Goal: Find specific page/section: Find specific page/section

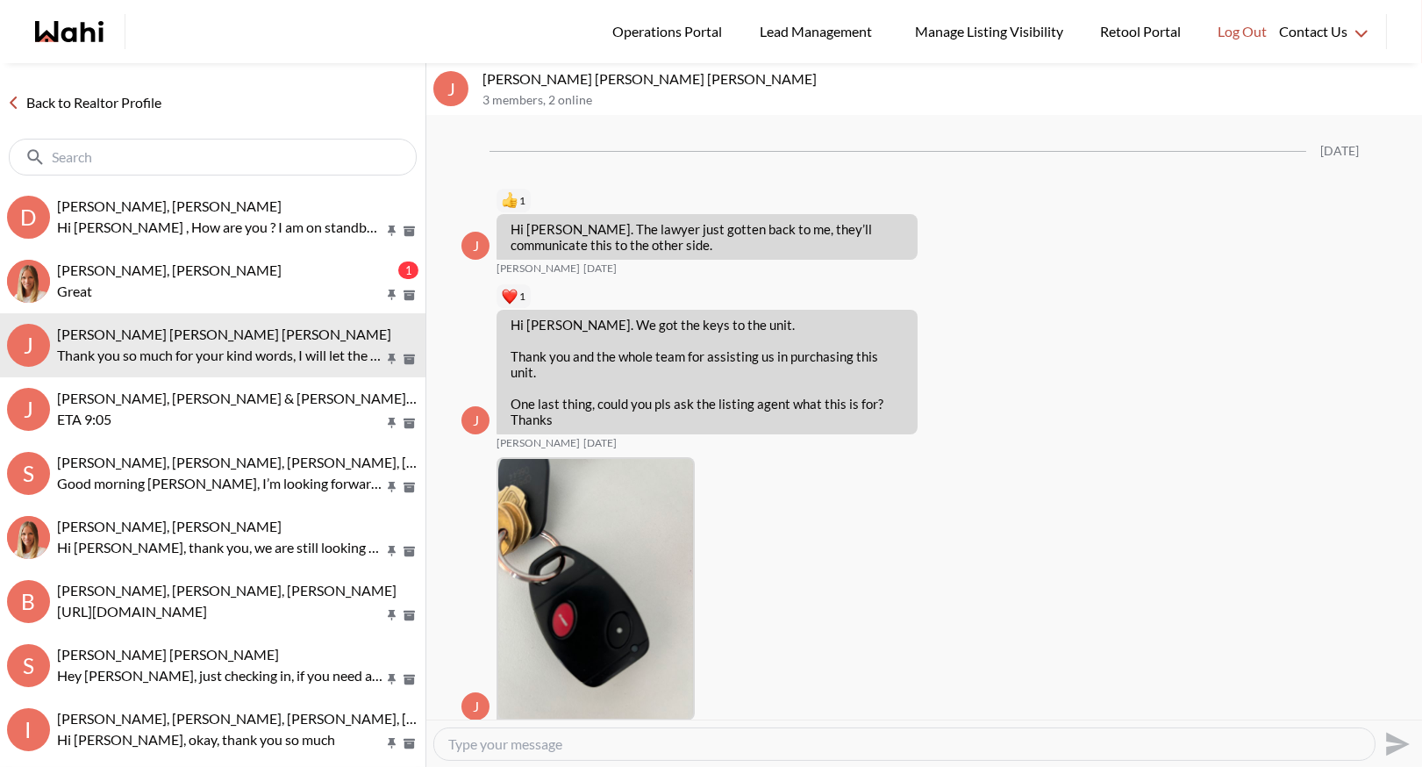
scroll to position [2041, 0]
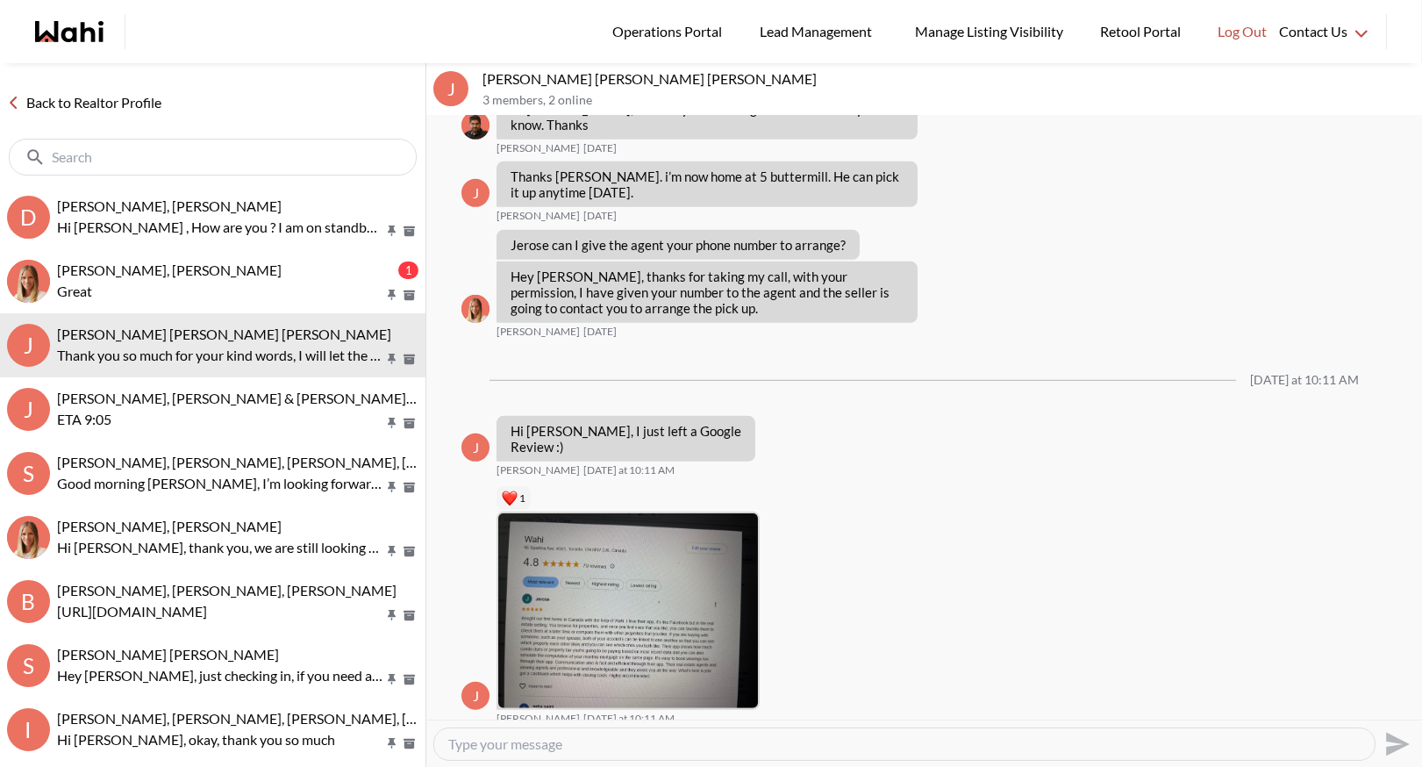
click at [46, 101] on link "Back to Realtor Profile" at bounding box center [84, 102] width 168 height 23
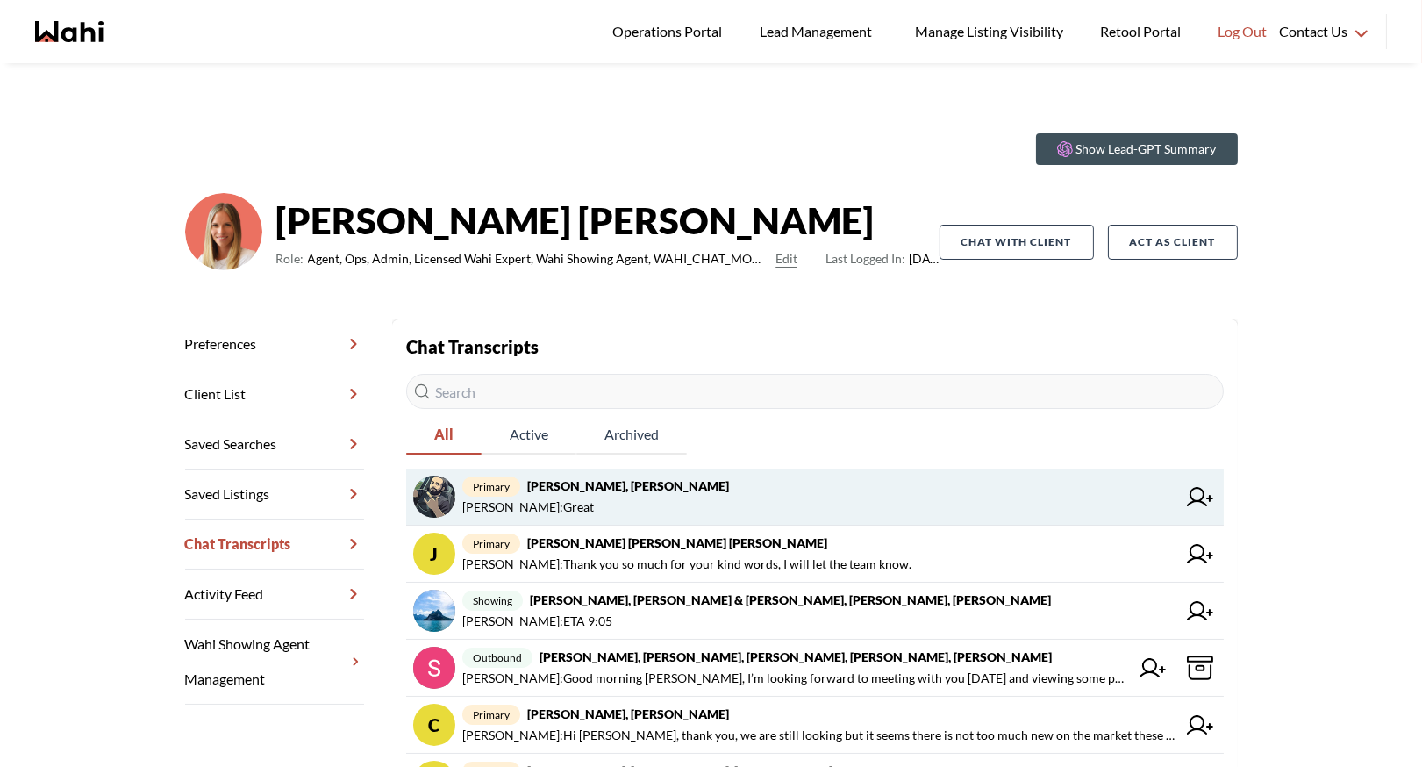
click at [680, 490] on span "primary Saeid Kanani, Michelle" at bounding box center [819, 485] width 714 height 21
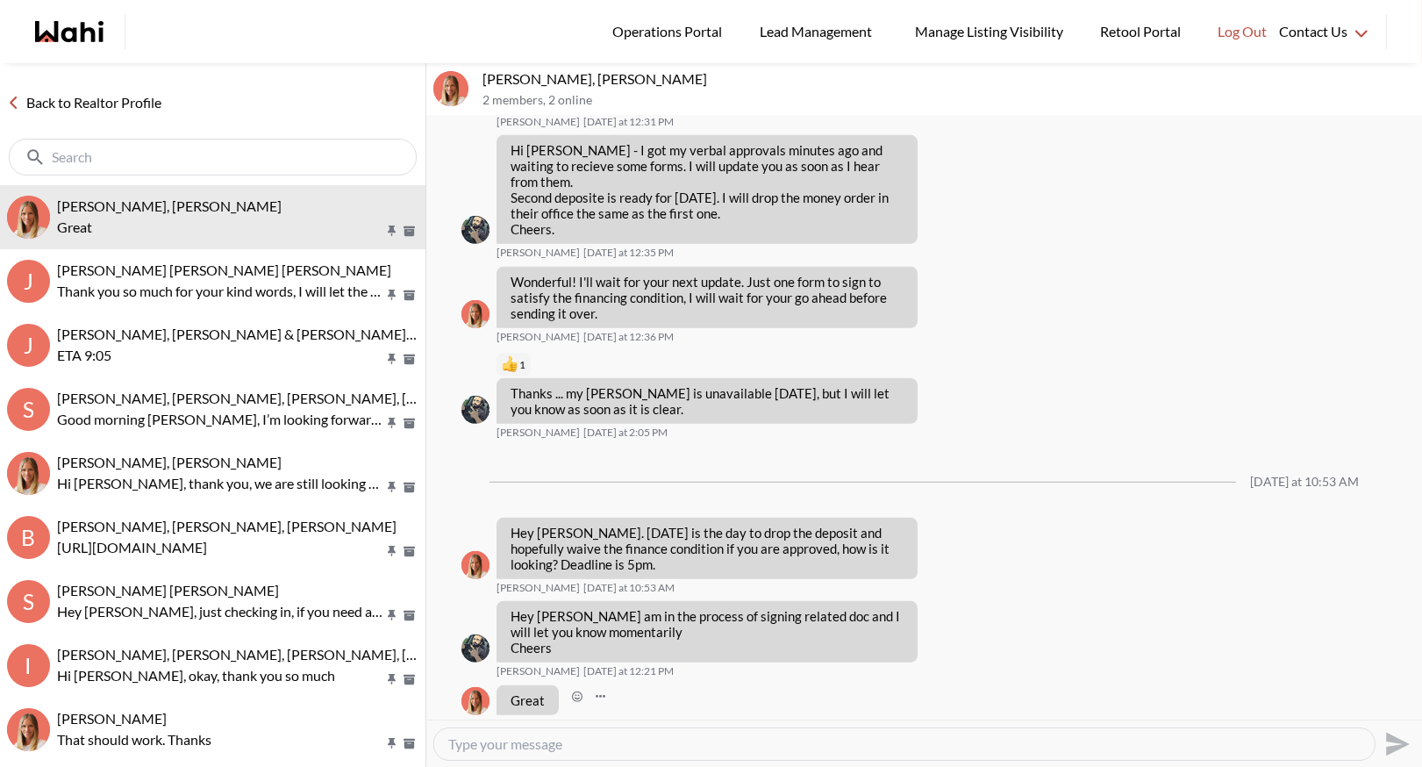
scroll to position [2084, 0]
click at [112, 91] on link "Back to Realtor Profile" at bounding box center [84, 102] width 168 height 23
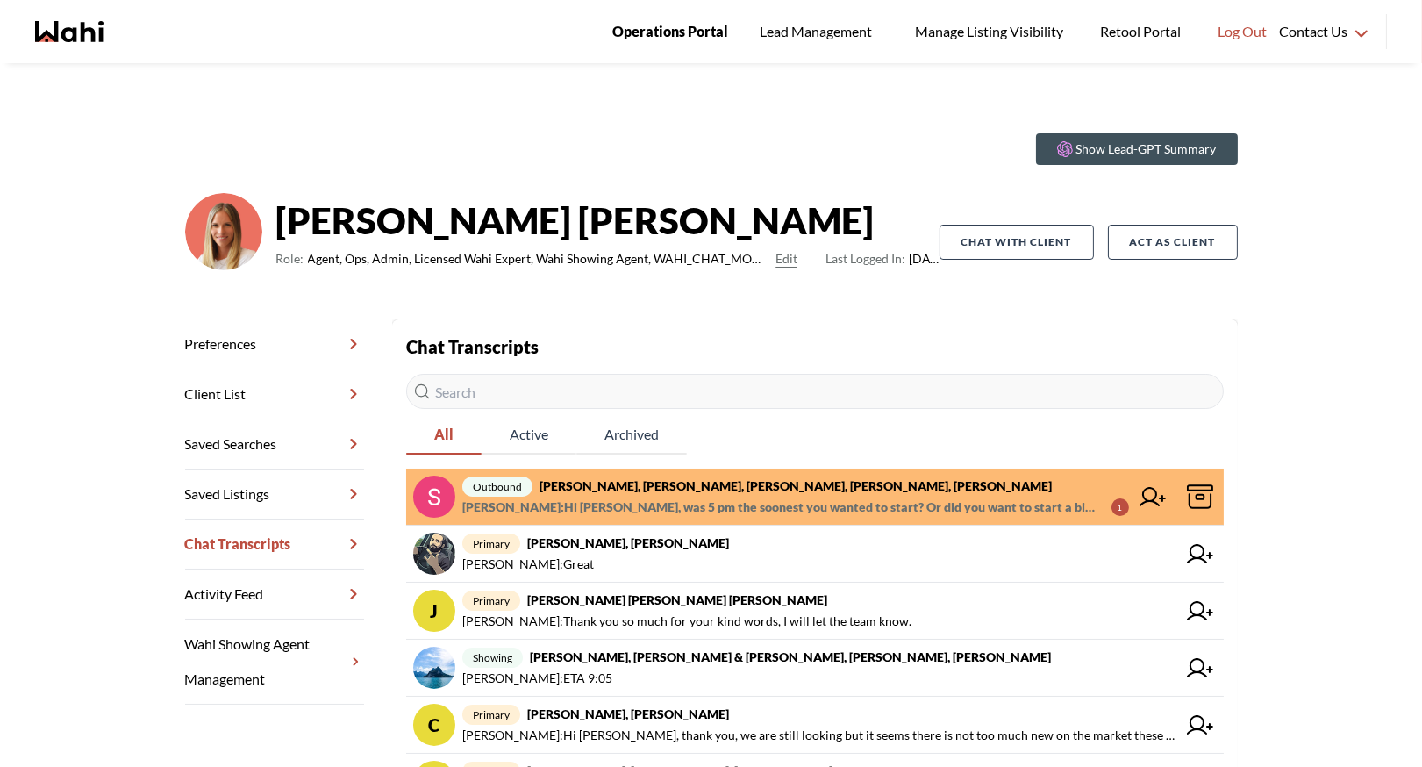
click at [677, 35] on span "Operations Portal" at bounding box center [670, 31] width 116 height 23
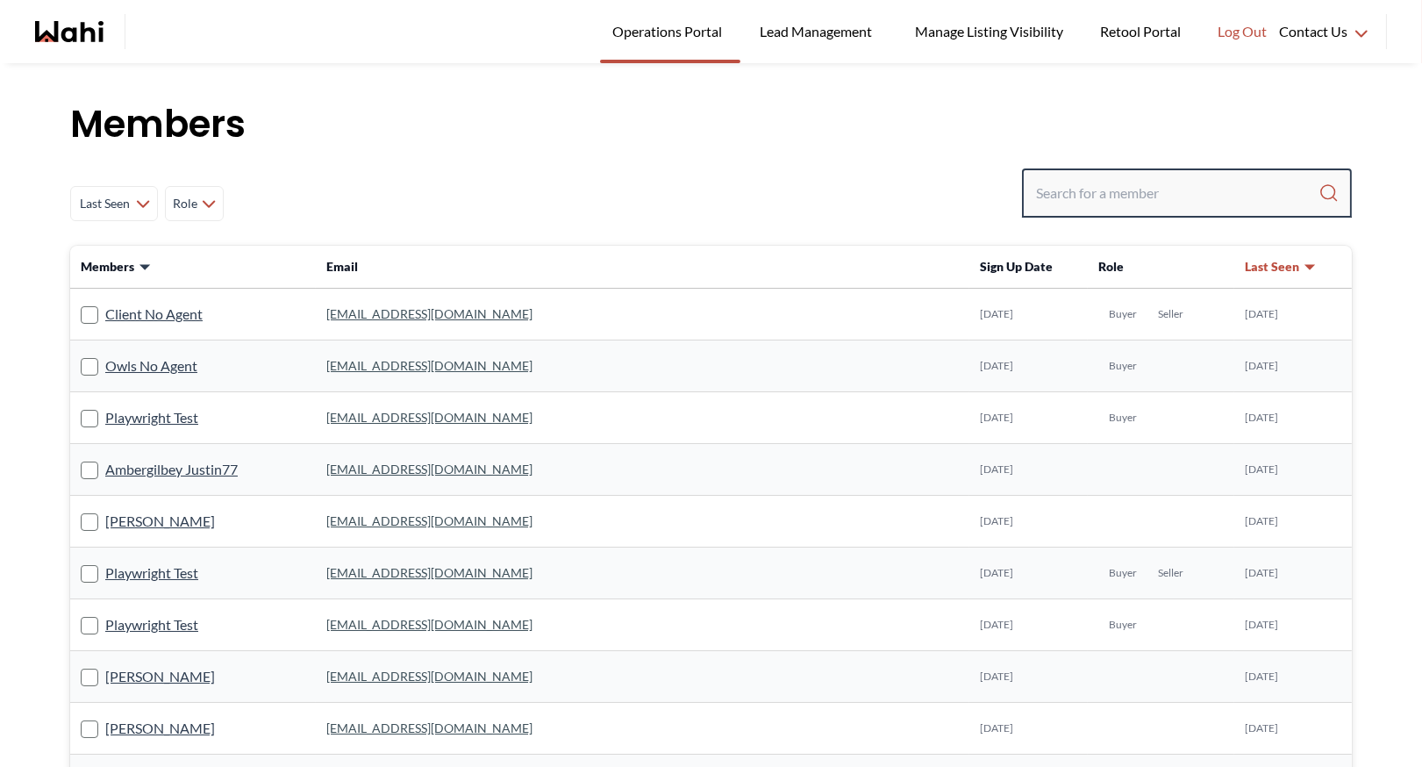
click at [1087, 196] on input "Search input" at bounding box center [1177, 193] width 282 height 32
type input "faraz"
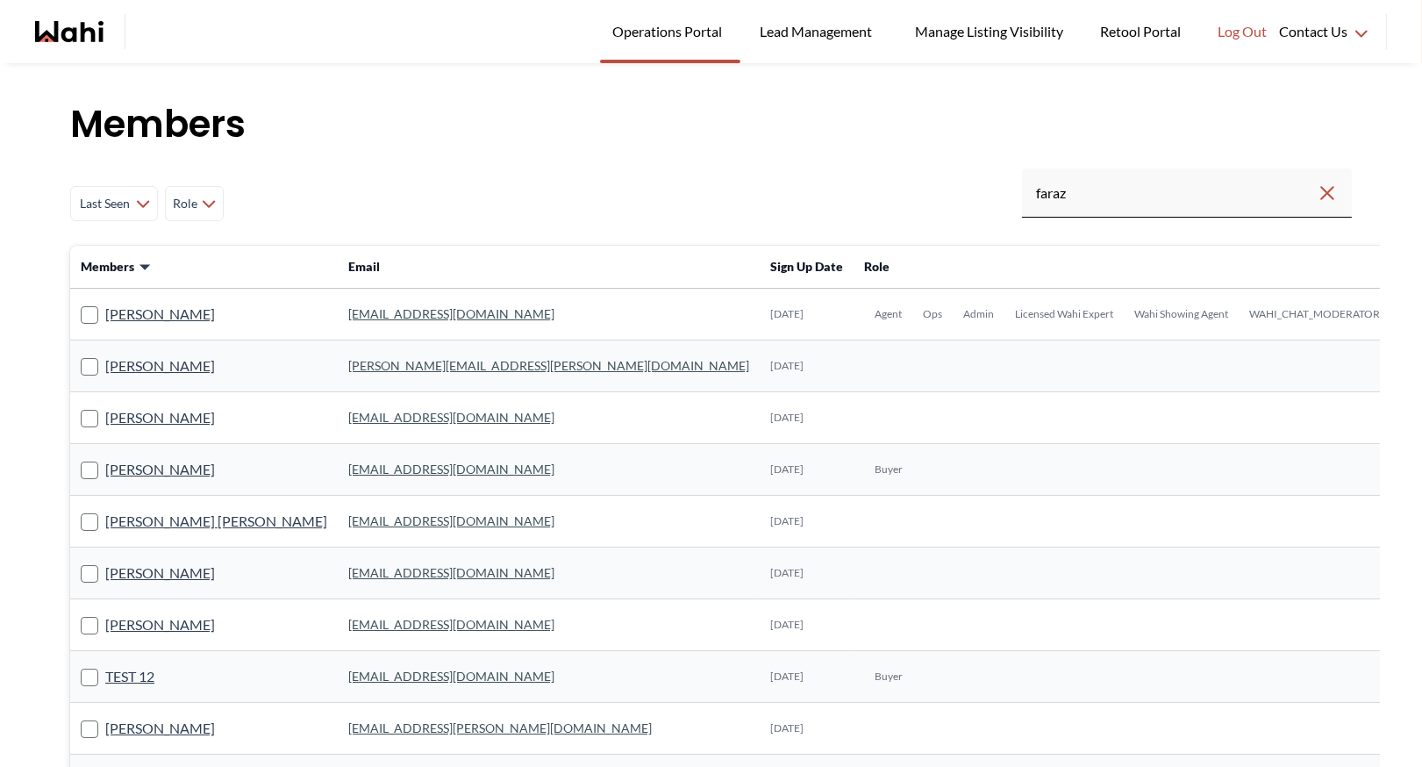
click at [348, 313] on link "faraz.azam@wahi.com" at bounding box center [451, 313] width 206 height 15
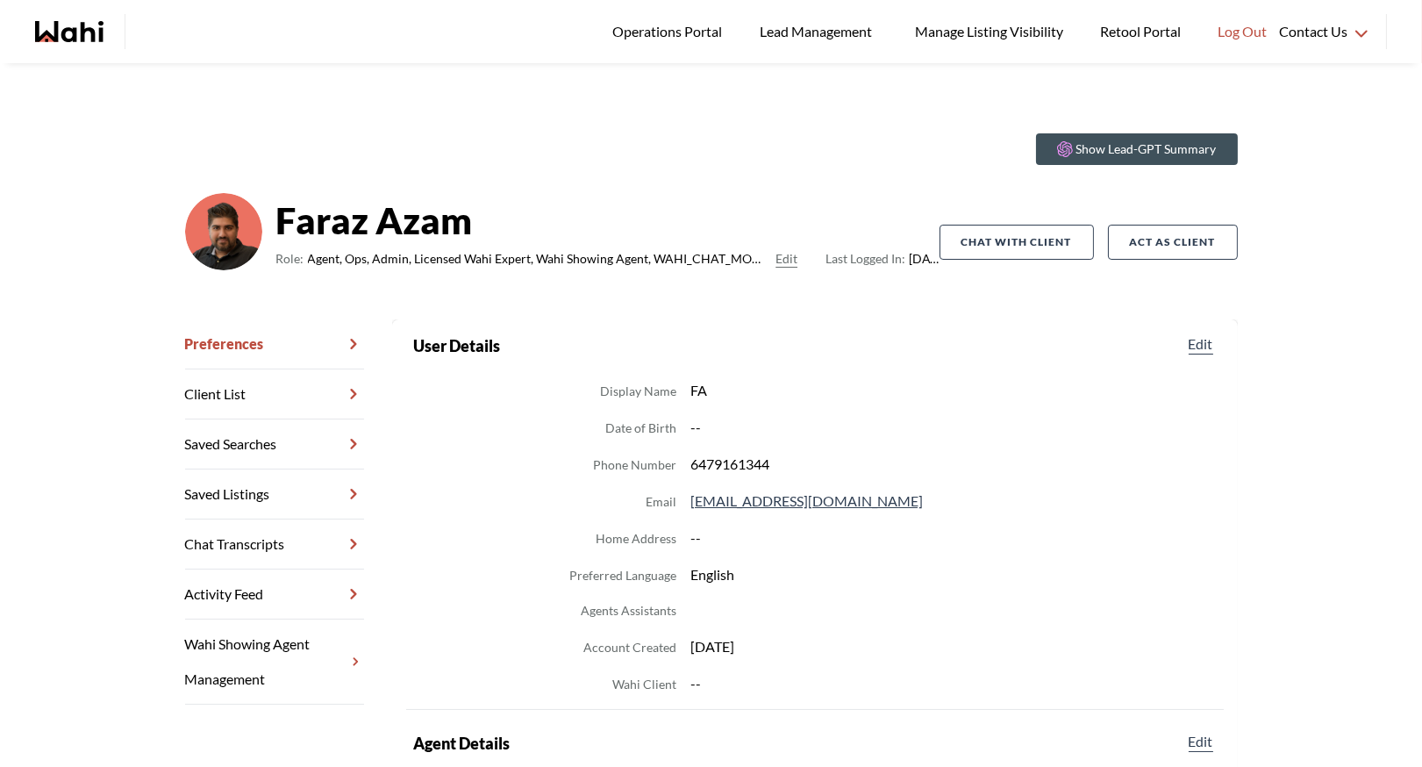
click at [254, 544] on link "Chat Transcripts" at bounding box center [274, 544] width 179 height 50
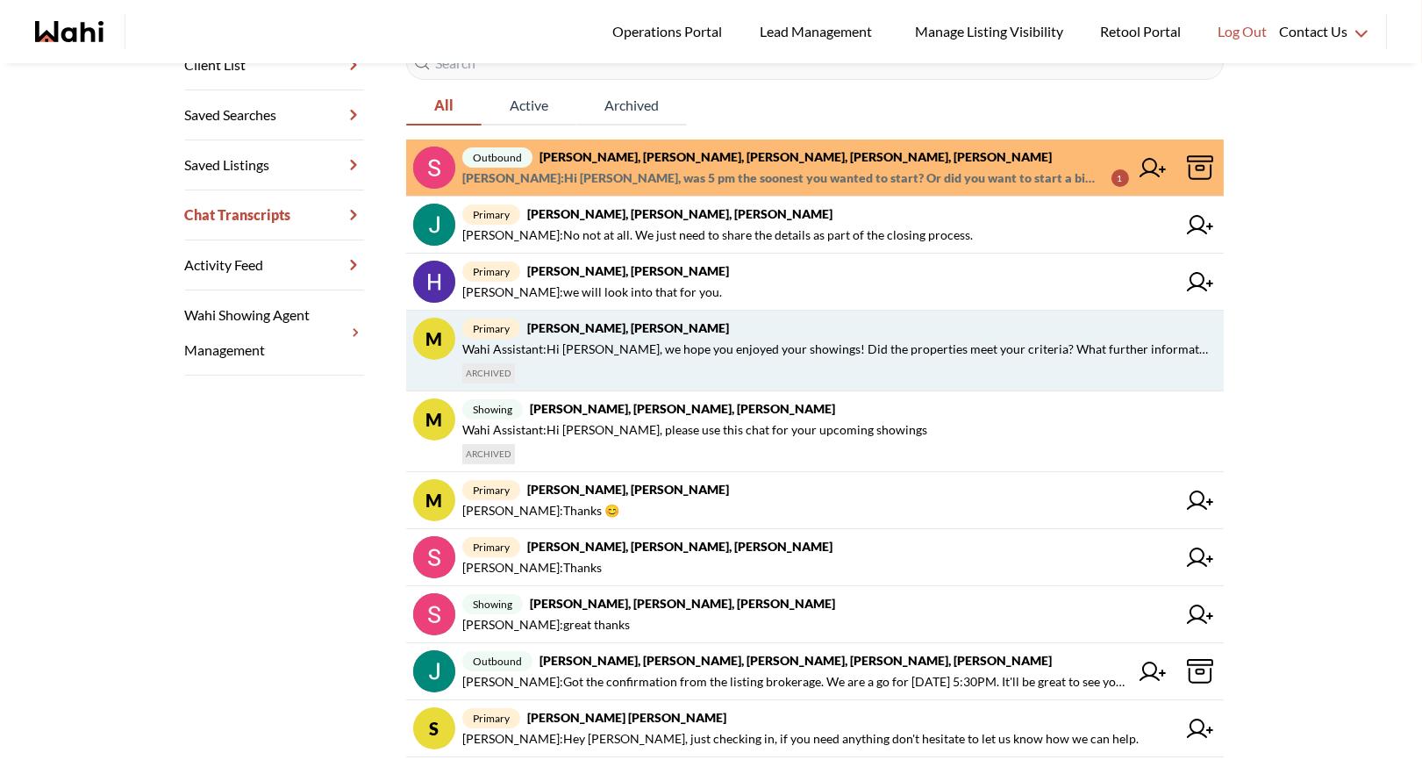
scroll to position [345, 0]
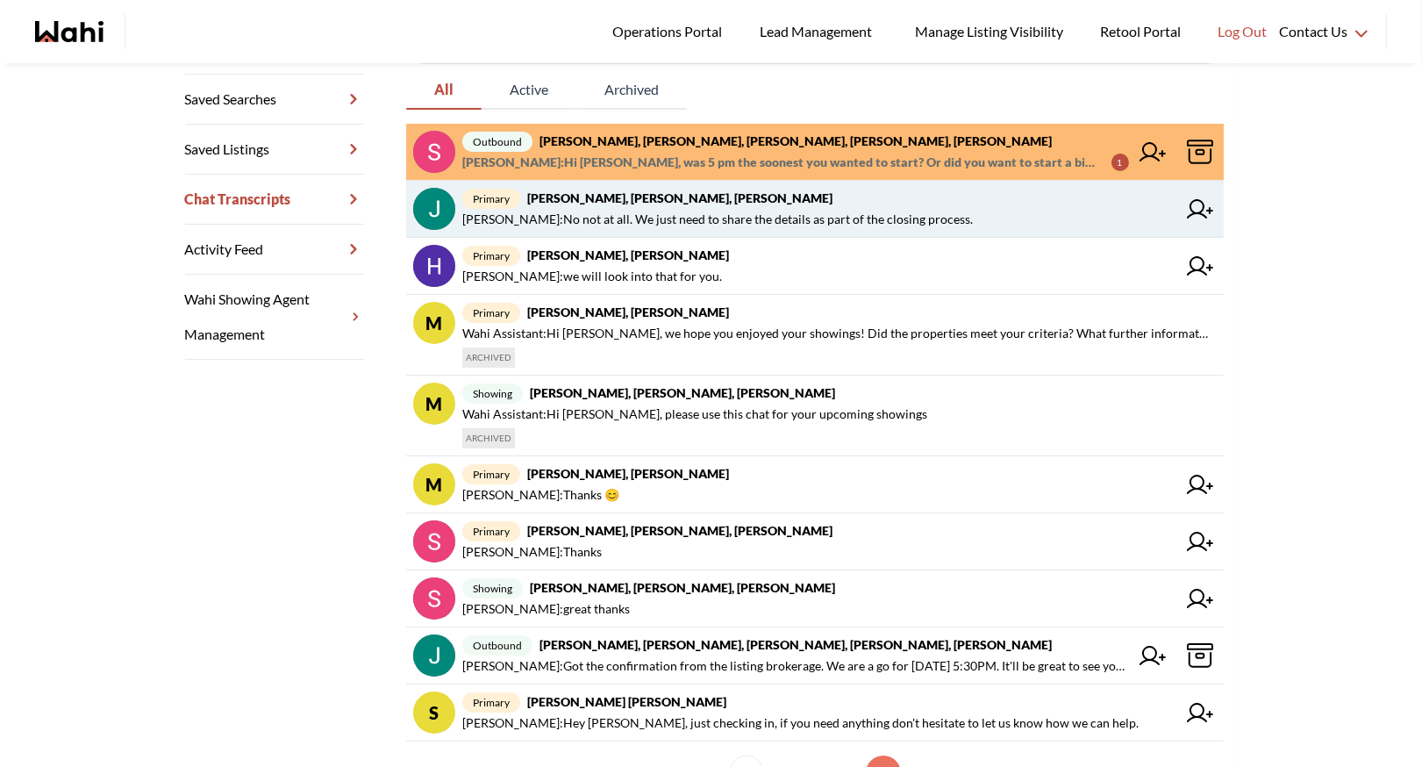
click at [707, 214] on span "Leyla Smith : No not at all. We just need to share the details as part of the c…" at bounding box center [717, 219] width 510 height 21
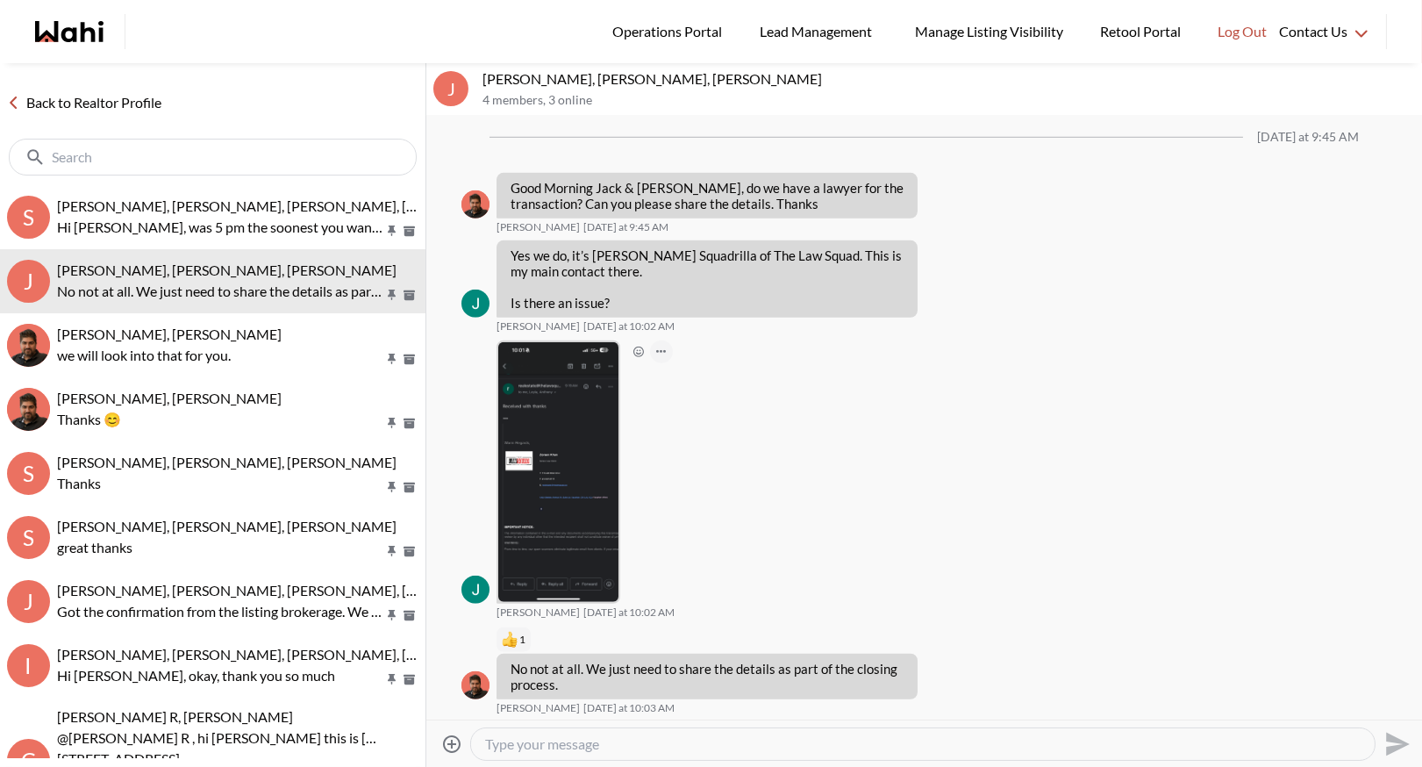
scroll to position [2589, 0]
click at [118, 101] on link "Back to Realtor Profile" at bounding box center [84, 102] width 168 height 23
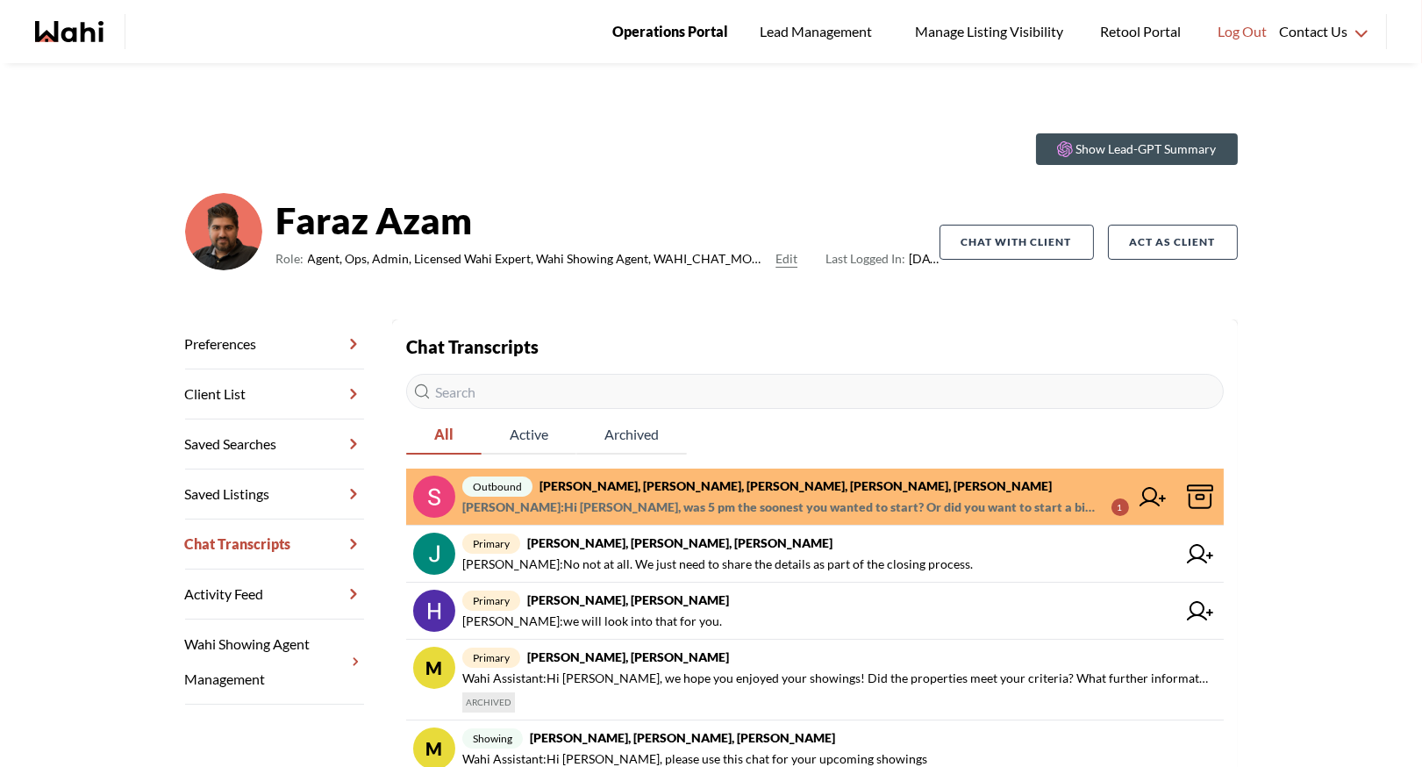
click at [653, 25] on span "Operations Portal" at bounding box center [670, 31] width 116 height 23
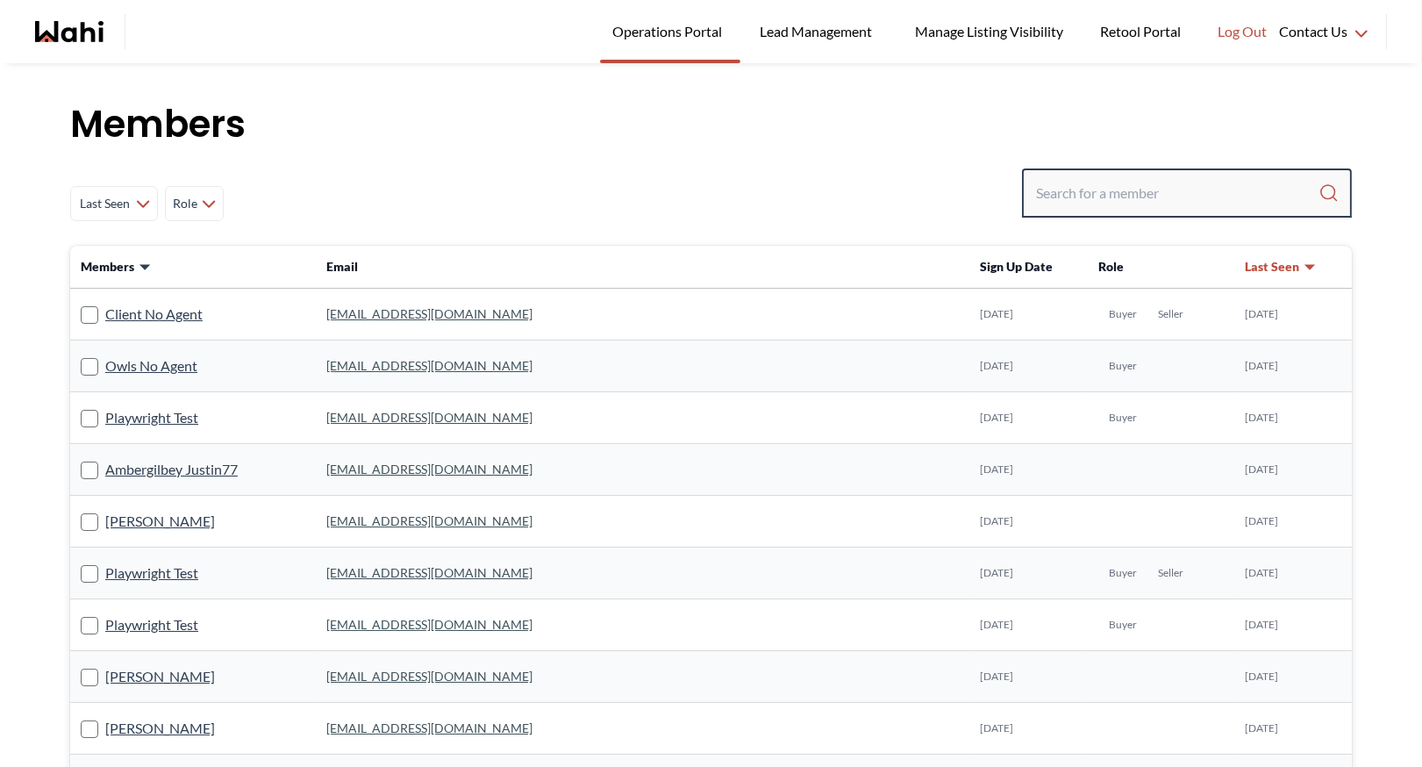
click at [1069, 180] on input "Search input" at bounding box center [1177, 193] width 282 height 32
type input "v"
type input "behnam"
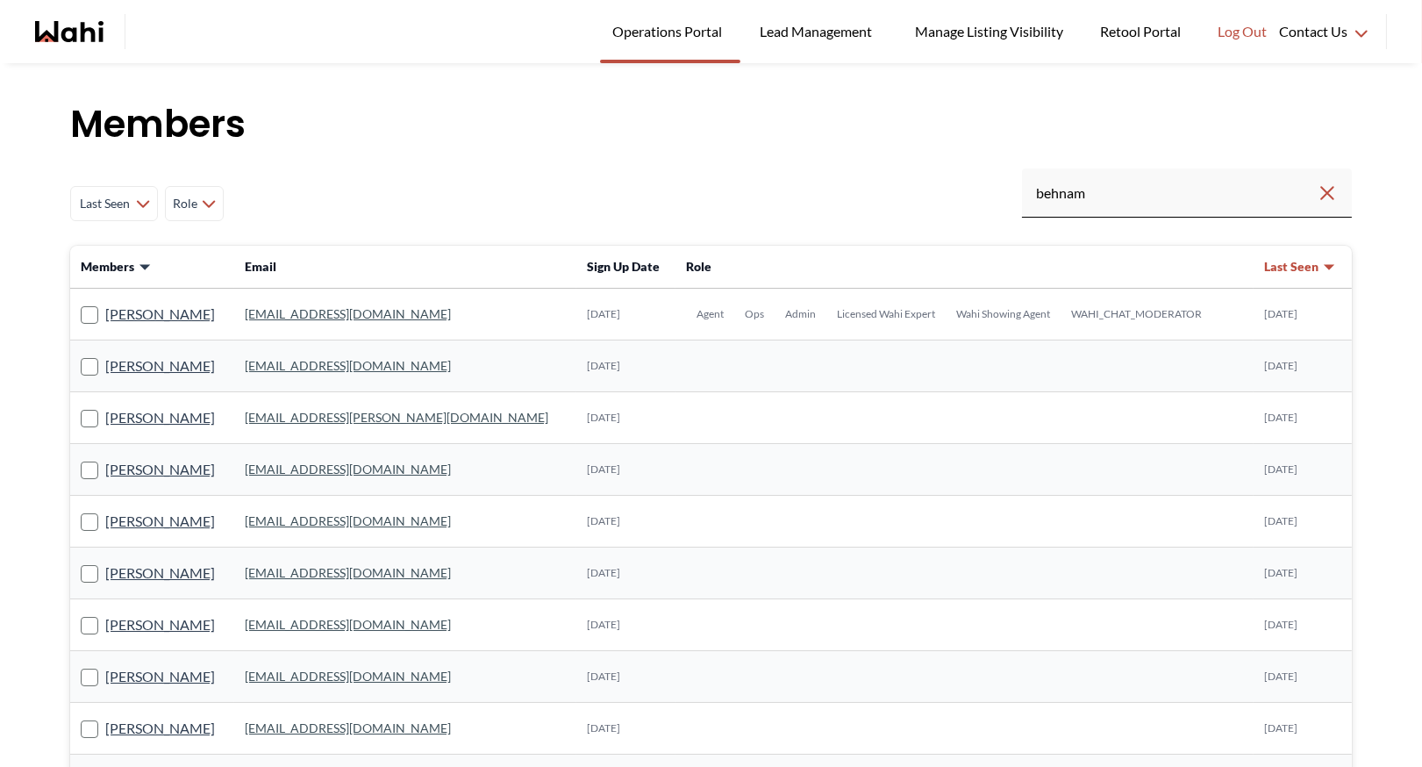
click at [337, 319] on link "behnam.fazili@wahi.com" at bounding box center [348, 313] width 206 height 15
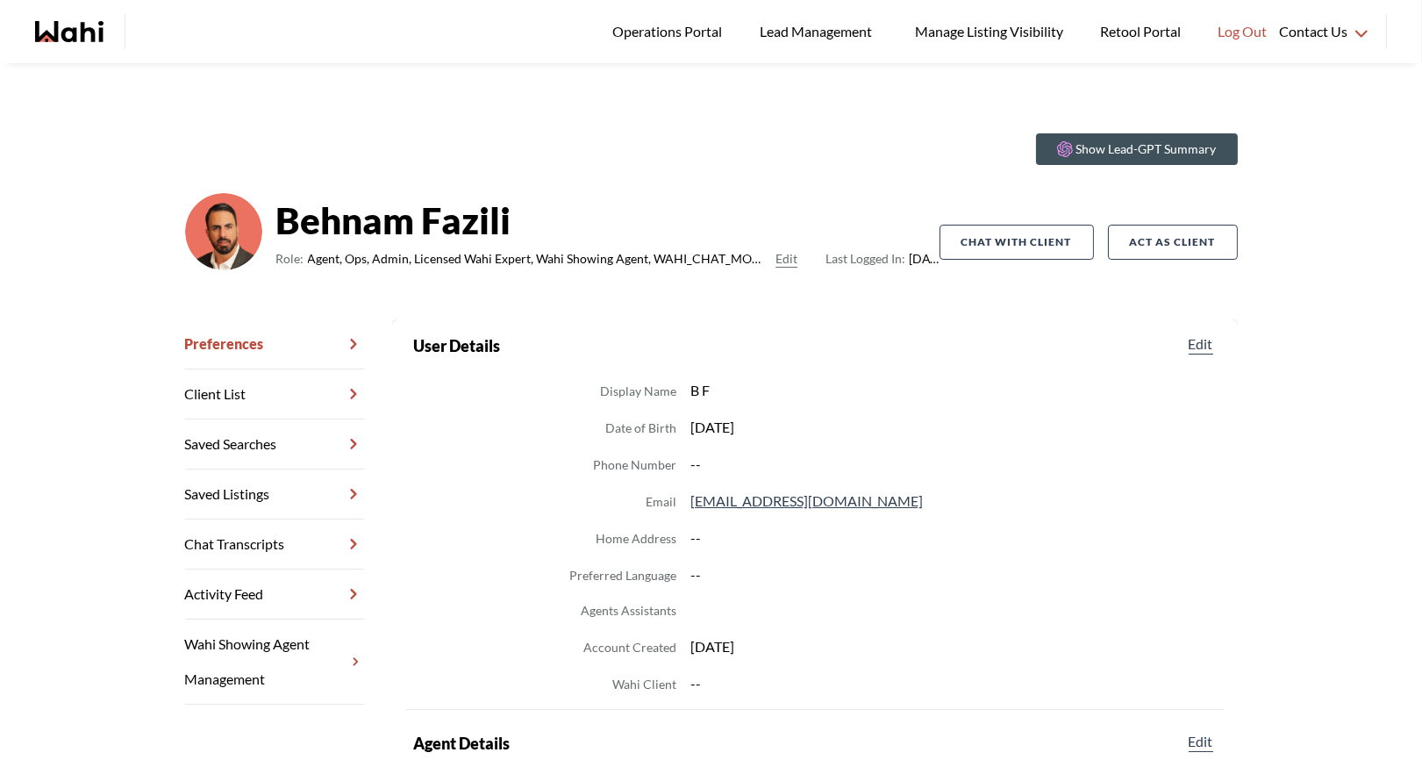
click at [285, 532] on link "Chat Transcripts" at bounding box center [274, 544] width 179 height 50
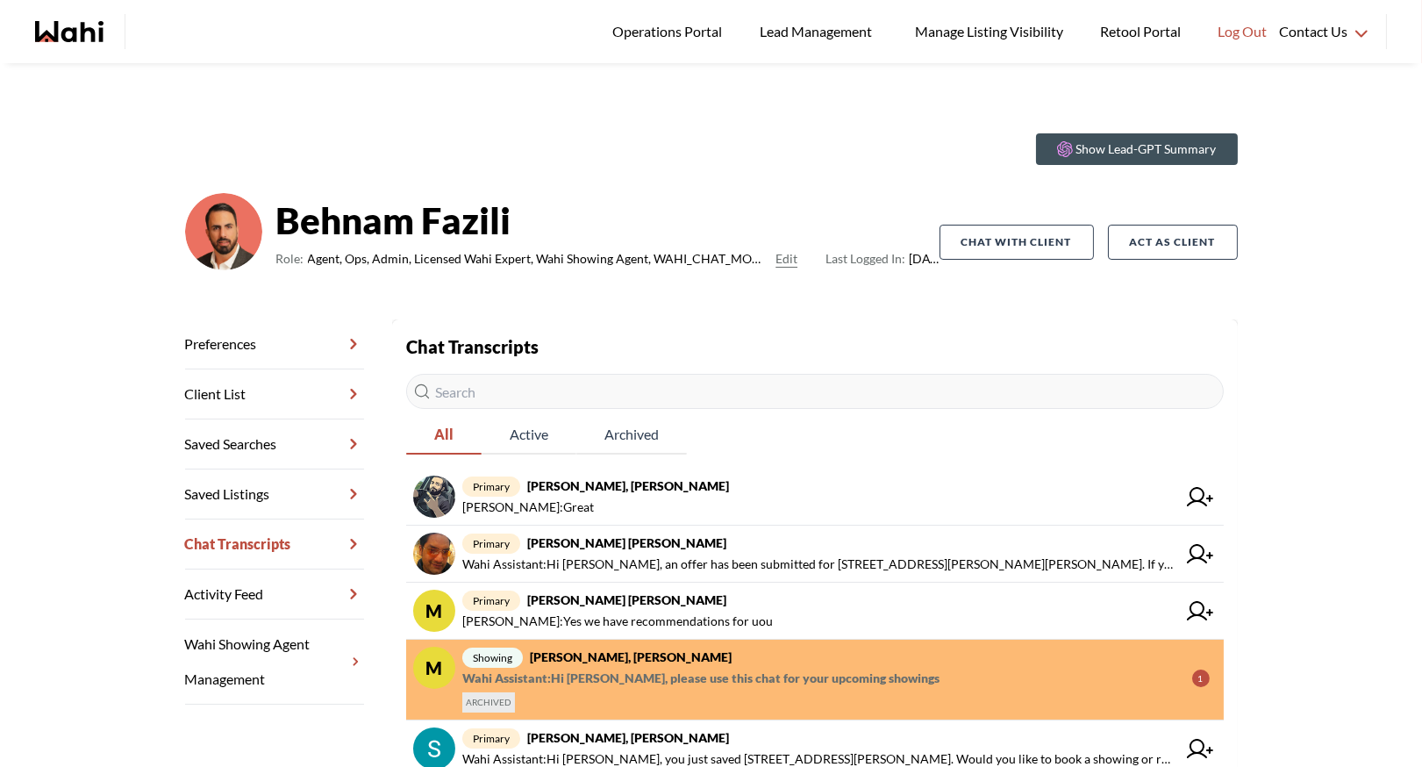
click at [590, 667] on span "Wahi Assistant : Hi khalid, please use this chat for your upcoming showings" at bounding box center [700, 677] width 477 height 21
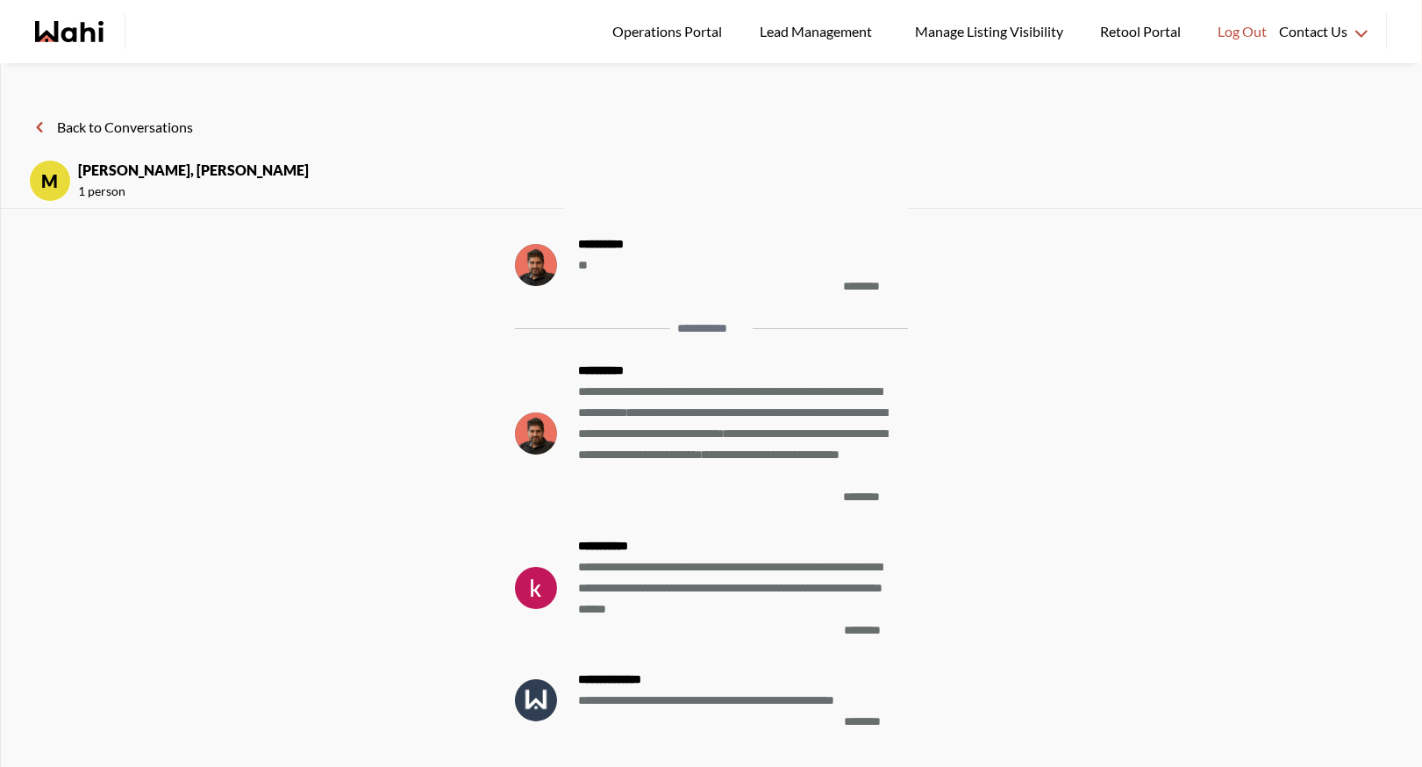
click at [56, 133] on button "Back to Conversations" at bounding box center [111, 127] width 164 height 23
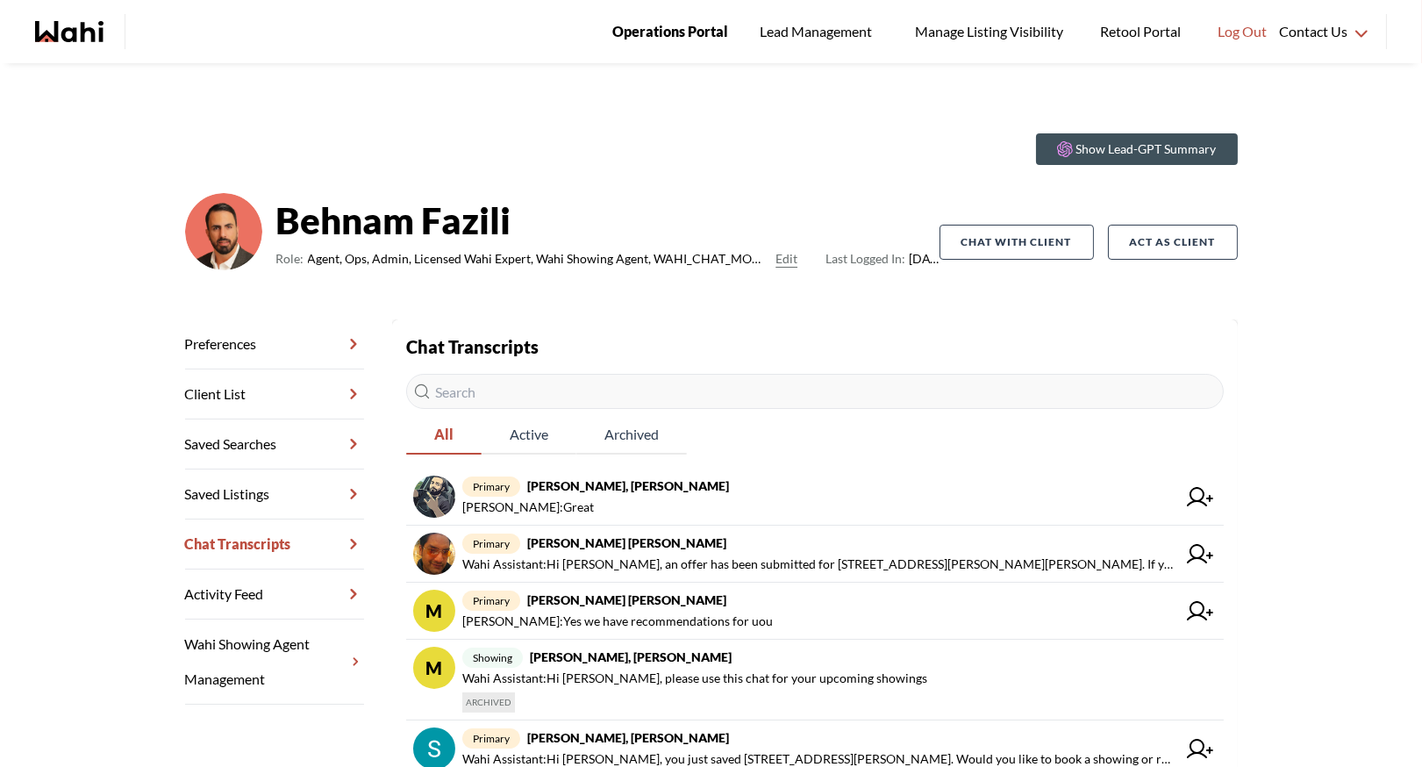
click at [658, 27] on span "Operations Portal" at bounding box center [670, 31] width 116 height 23
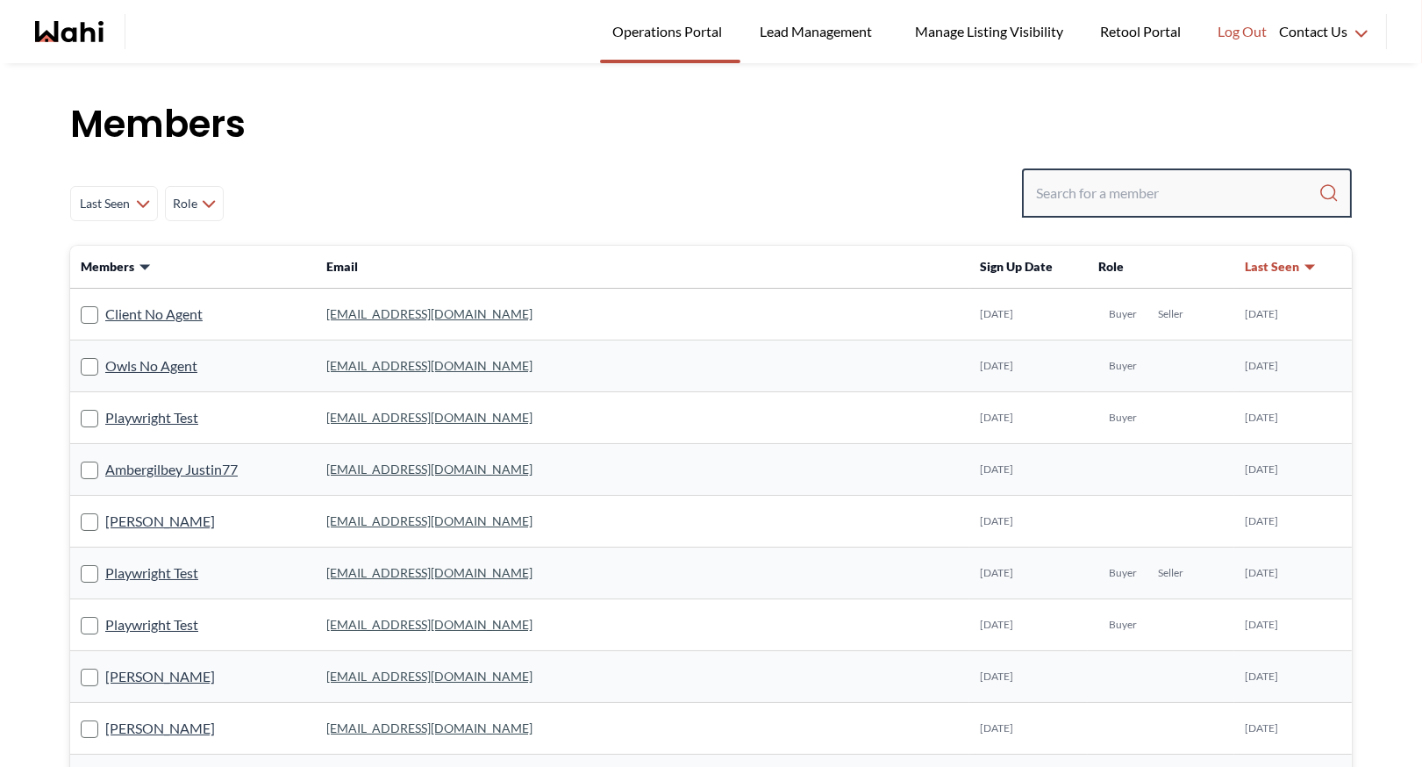
click at [1061, 203] on input "Search input" at bounding box center [1177, 193] width 282 height 32
click at [1057, 203] on input "Search input" at bounding box center [1177, 193] width 282 height 32
type input "shariq"
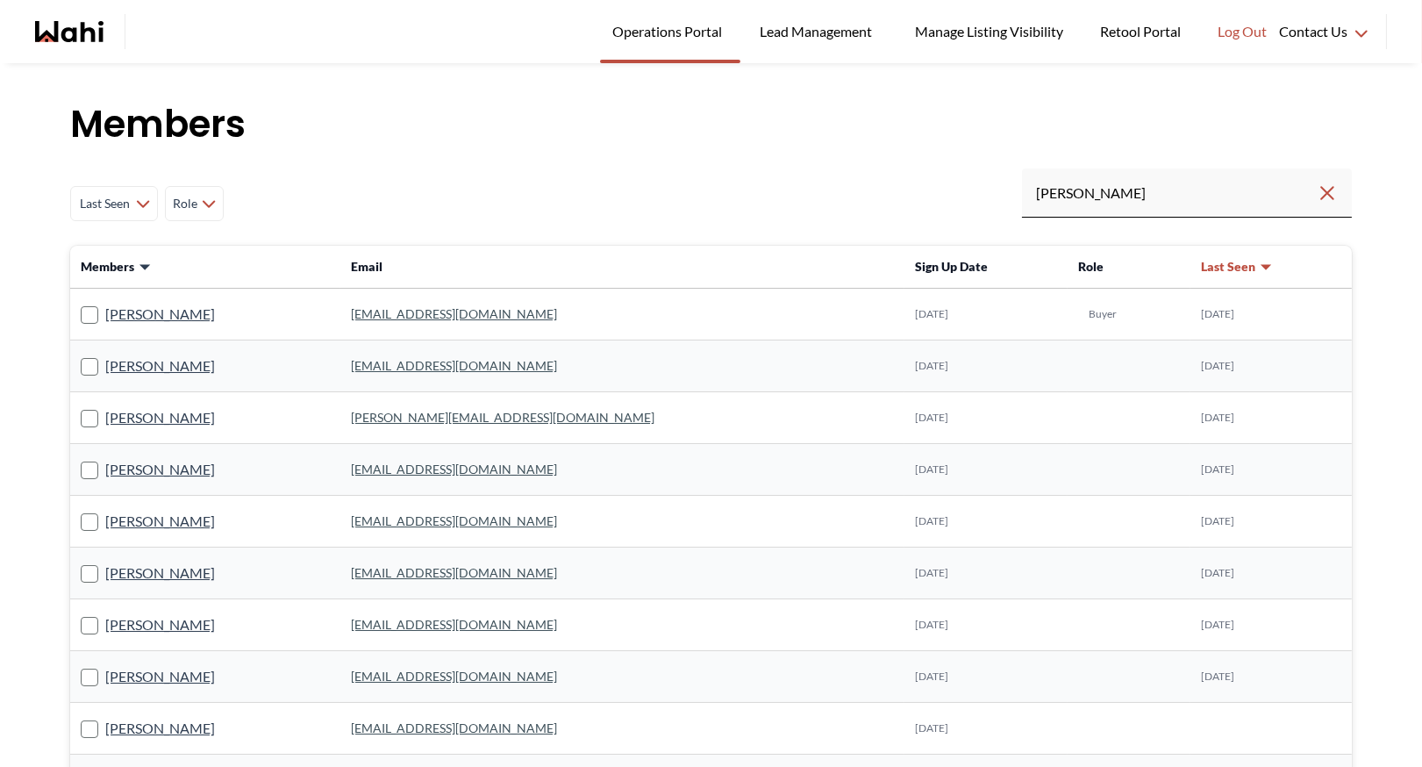
click at [447, 310] on link "shariquehkhan@gmail.com" at bounding box center [454, 313] width 206 height 15
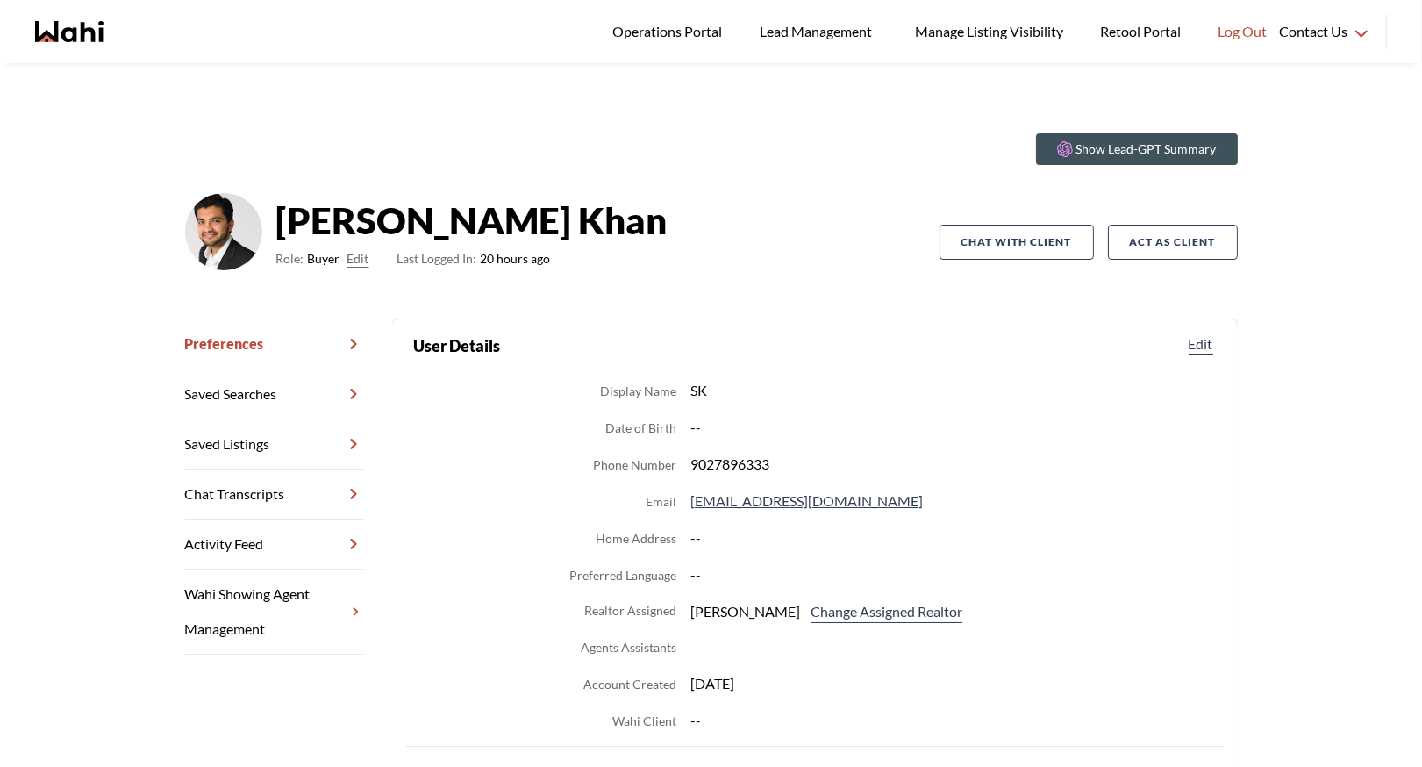
click at [270, 489] on link "Chat Transcripts" at bounding box center [274, 494] width 179 height 50
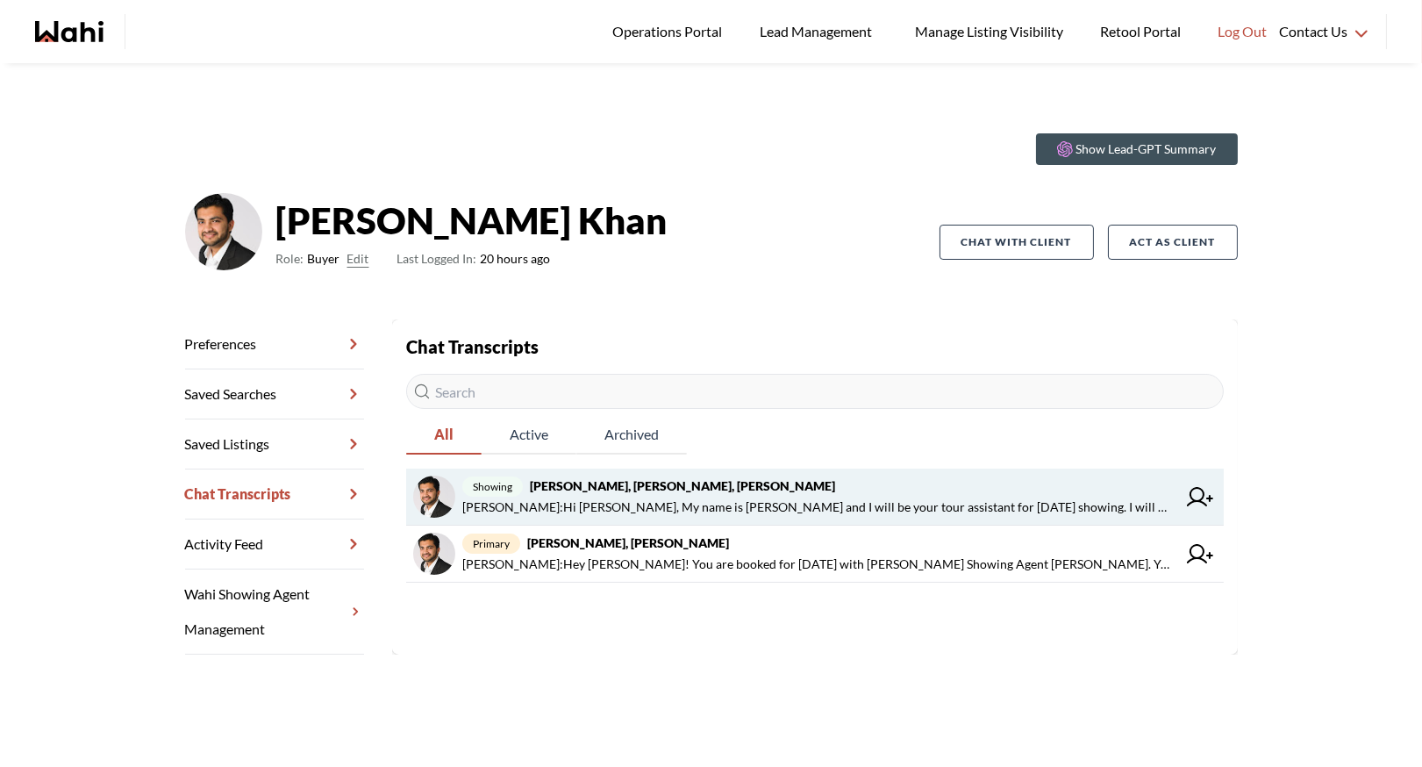
click at [686, 490] on strong "Sharique Khan, Ewelina, Barbara" at bounding box center [682, 485] width 305 height 15
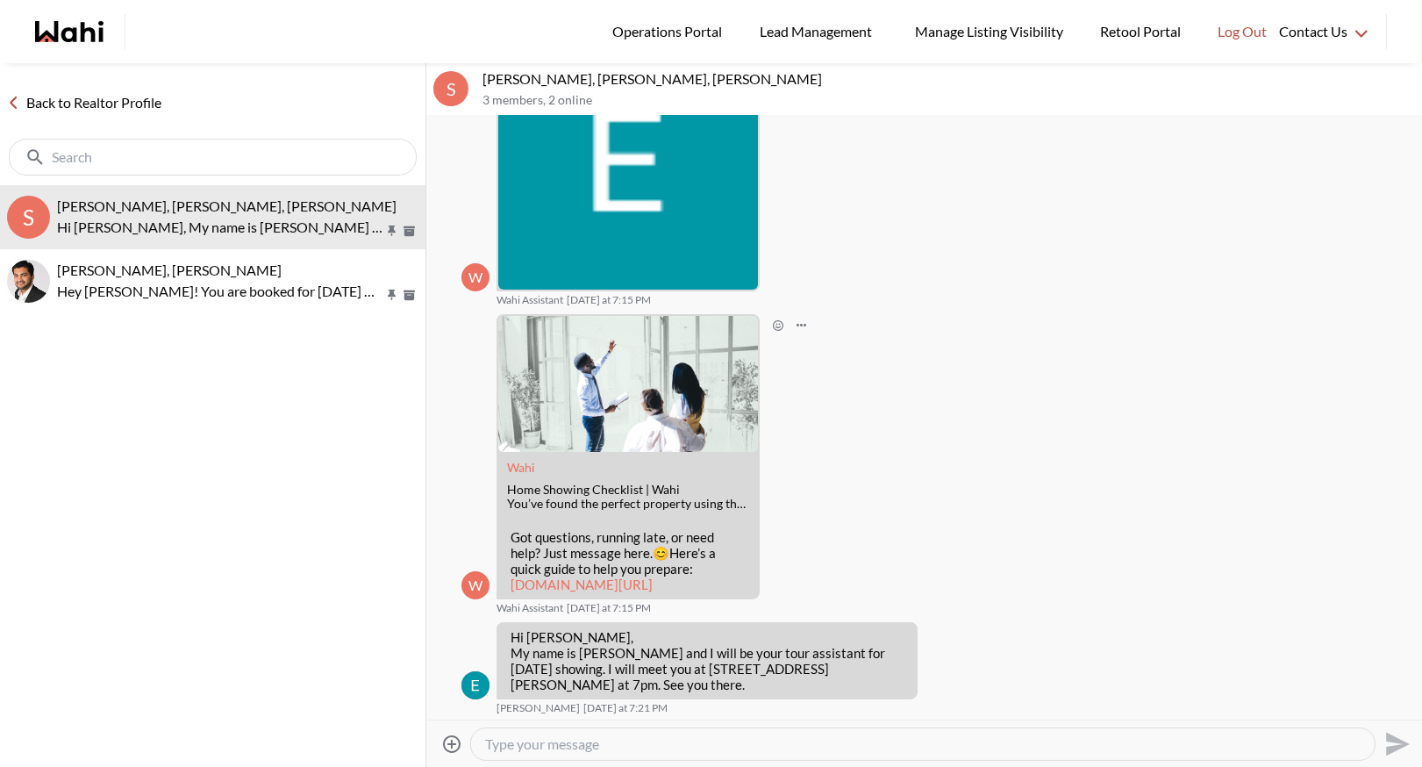
scroll to position [226, 0]
click at [68, 98] on link "Back to Realtor Profile" at bounding box center [84, 102] width 168 height 23
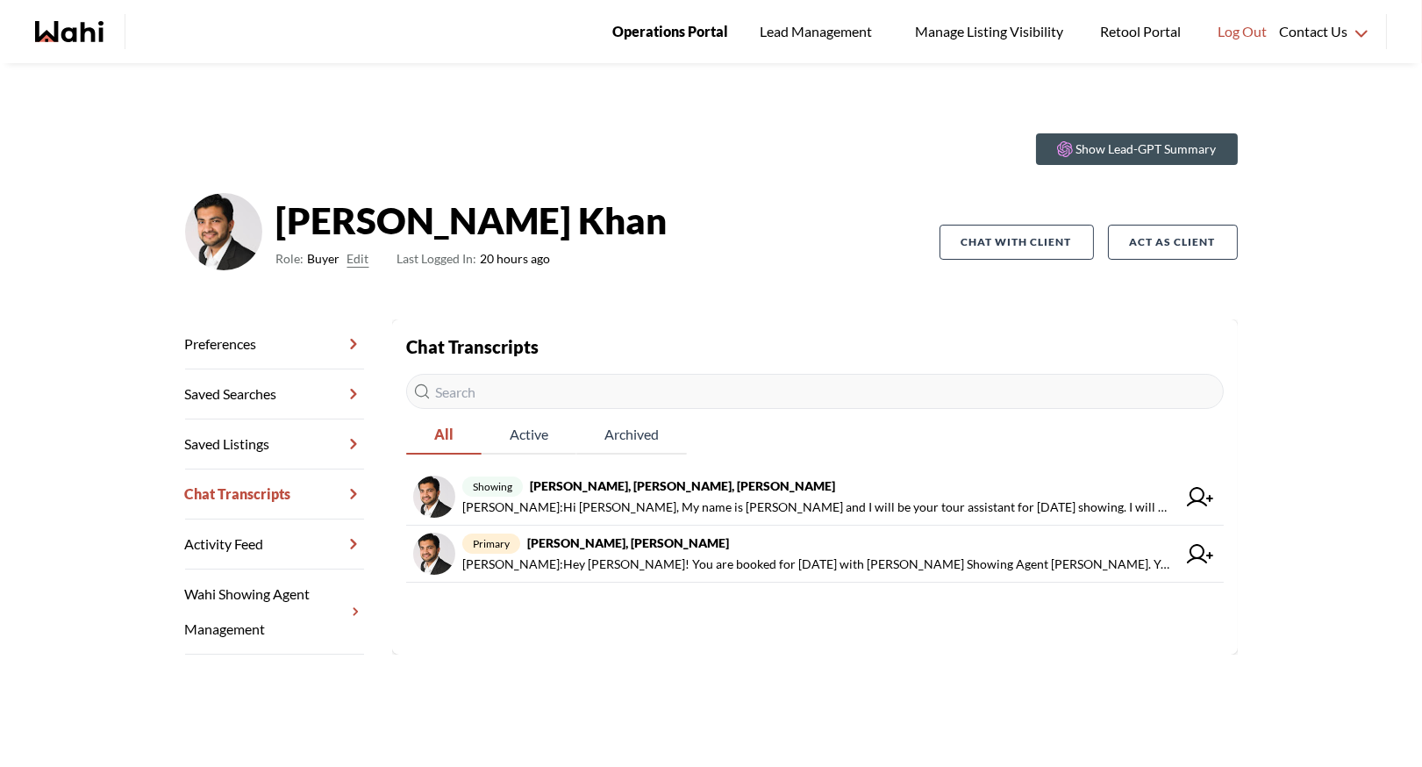
click at [642, 32] on span "Operations Portal" at bounding box center [670, 31] width 116 height 23
